Goal: Book appointment/travel/reservation

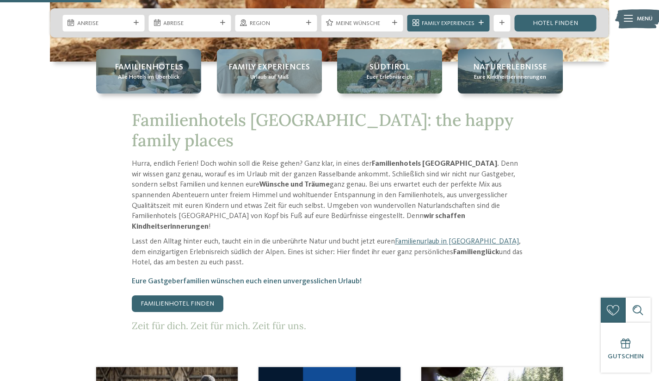
scroll to position [276, 0]
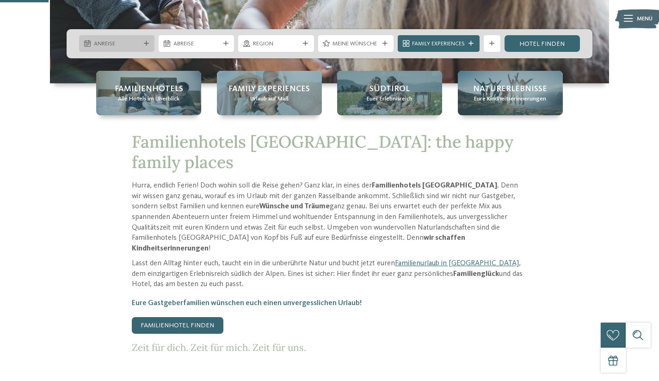
click at [134, 45] on span "Anreise" at bounding box center [117, 44] width 46 height 8
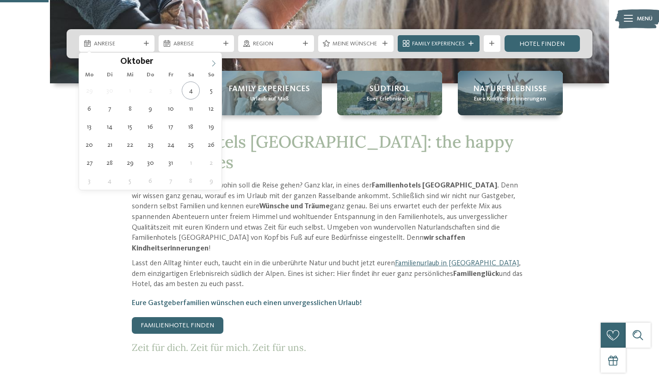
click at [210, 63] on span at bounding box center [214, 61] width 16 height 16
click at [214, 63] on icon at bounding box center [213, 63] width 6 height 6
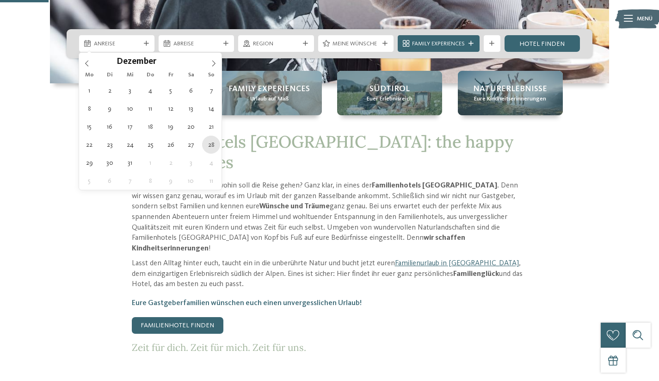
type div "[DATE]"
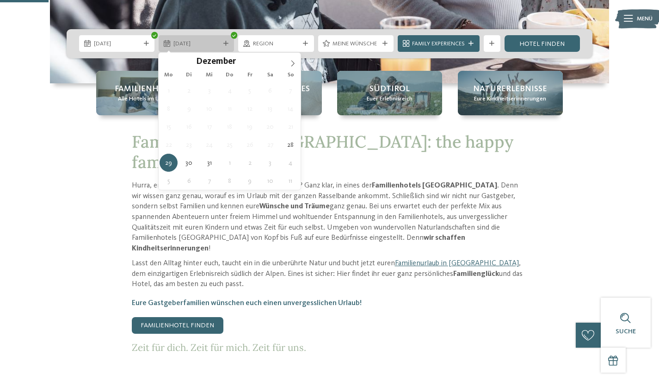
click at [215, 45] on span "[DATE]" at bounding box center [196, 44] width 46 height 8
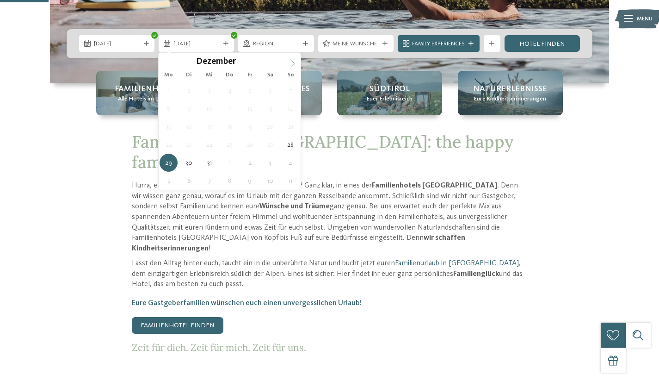
type input "****"
click at [293, 61] on icon at bounding box center [292, 63] width 6 height 6
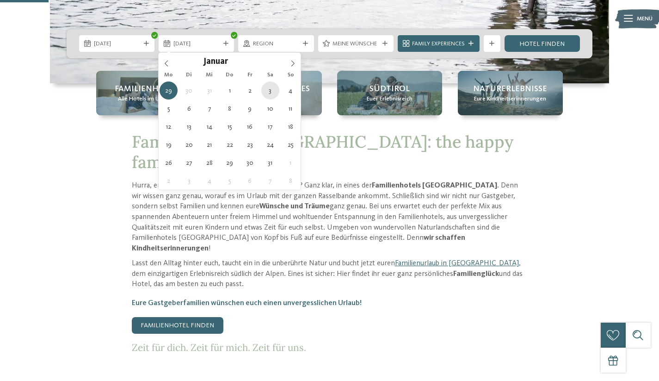
type div "[DATE]"
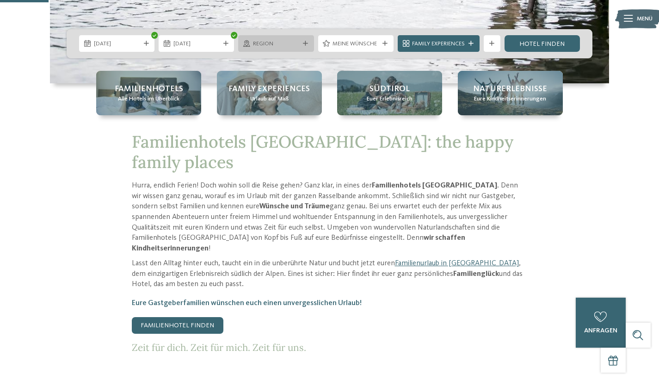
click at [304, 45] on icon at bounding box center [305, 43] width 5 height 5
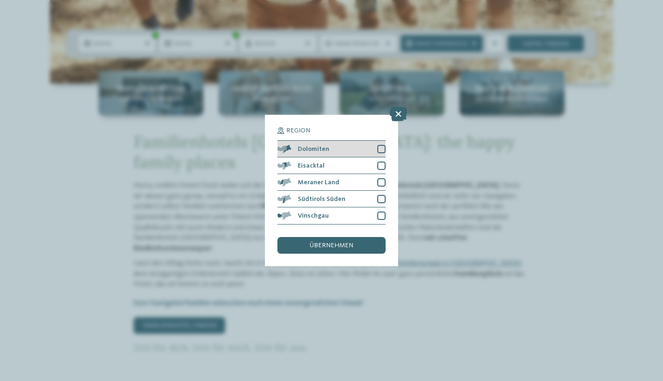
click at [381, 145] on div at bounding box center [381, 149] width 8 height 8
click at [381, 161] on div at bounding box center [381, 165] width 8 height 8
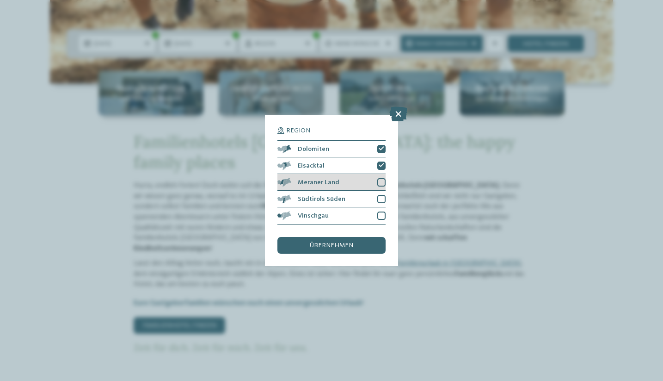
click at [381, 178] on div at bounding box center [381, 182] width 8 height 8
click at [381, 190] on div "Südtirols Süden" at bounding box center [331, 198] width 108 height 17
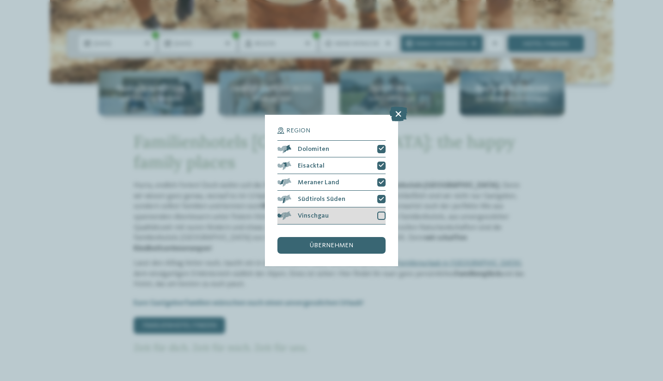
click at [382, 211] on div at bounding box center [381, 215] width 8 height 8
click at [362, 237] on div "übernehmen" at bounding box center [331, 245] width 108 height 17
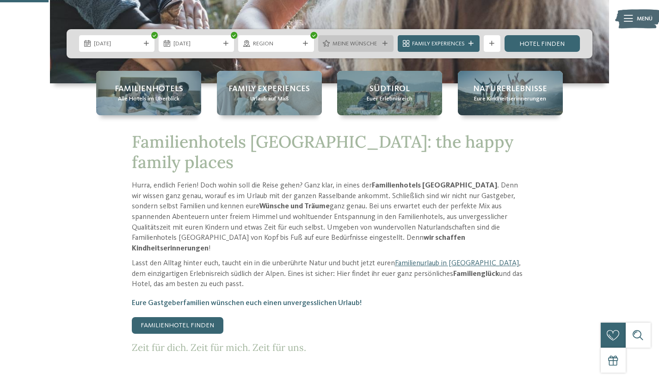
click at [377, 44] on span "Meine Wünsche" at bounding box center [355, 44] width 46 height 8
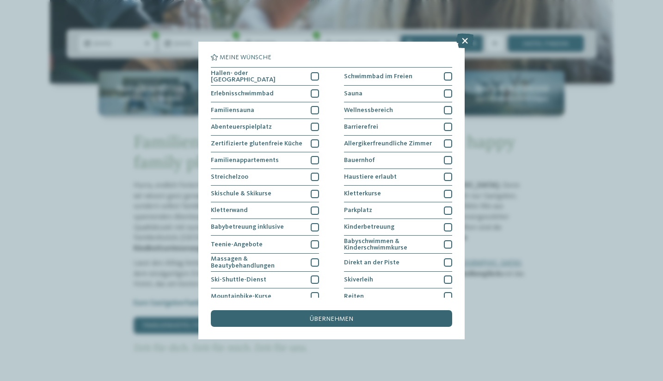
click at [524, 158] on div "Meine Wünsche [GEOGRAPHIC_DATA] Schwimmbad im Freien" at bounding box center [331, 190] width 663 height 381
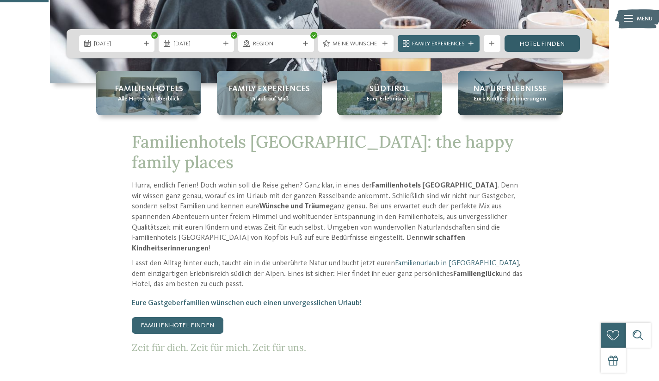
click at [516, 41] on link "Hotel finden" at bounding box center [541, 43] width 75 height 17
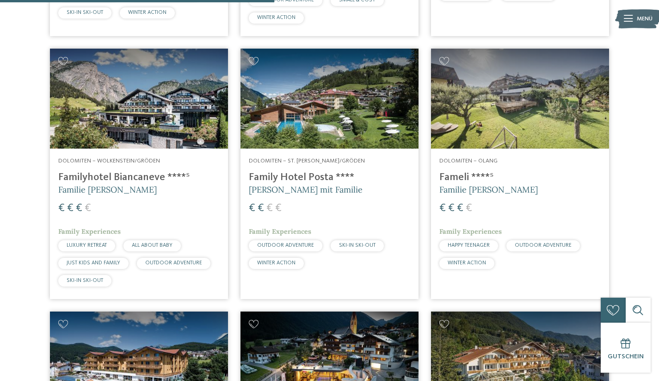
scroll to position [891, 0]
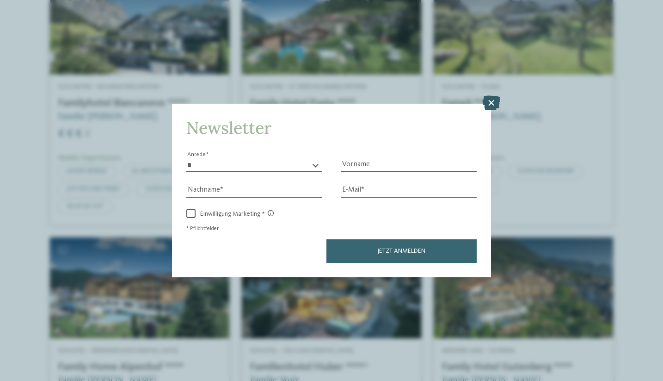
click at [492, 95] on icon at bounding box center [491, 102] width 18 height 15
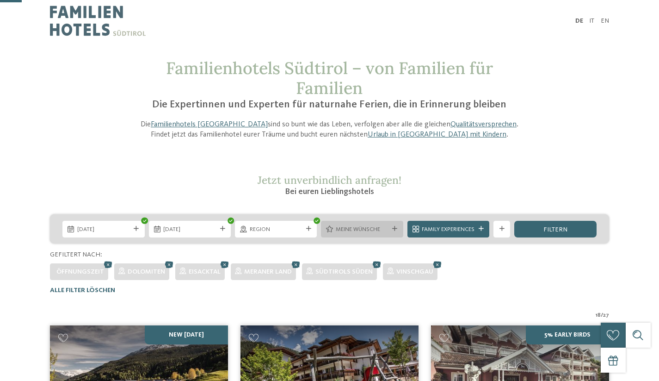
scroll to position [134, 0]
